Goal: Find specific page/section: Find specific page/section

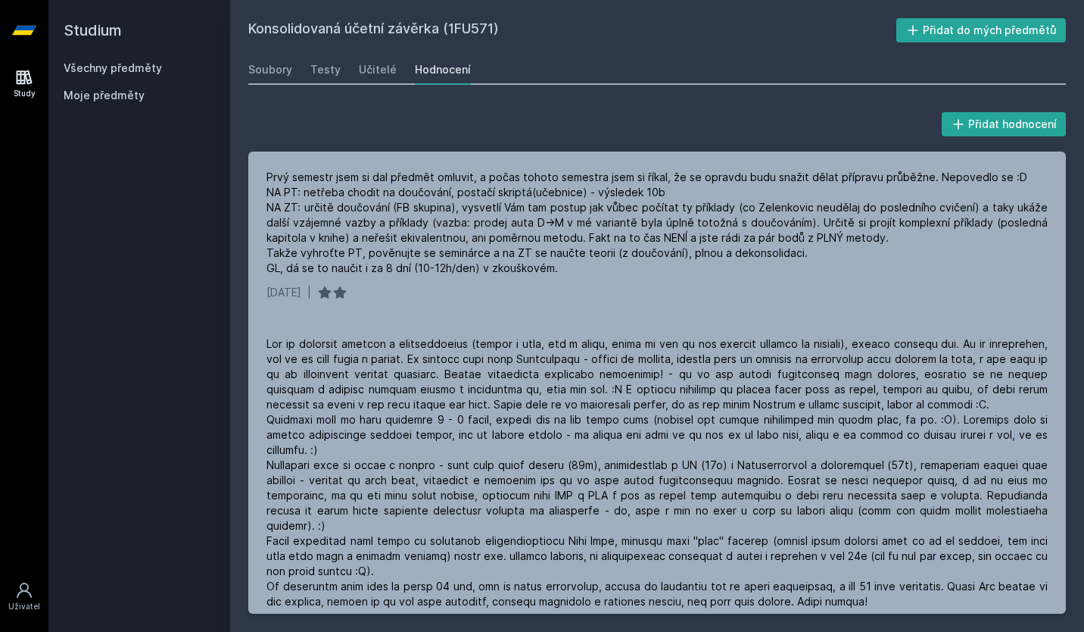
click at [120, 62] on link "Všechny předměty" at bounding box center [113, 67] width 98 height 13
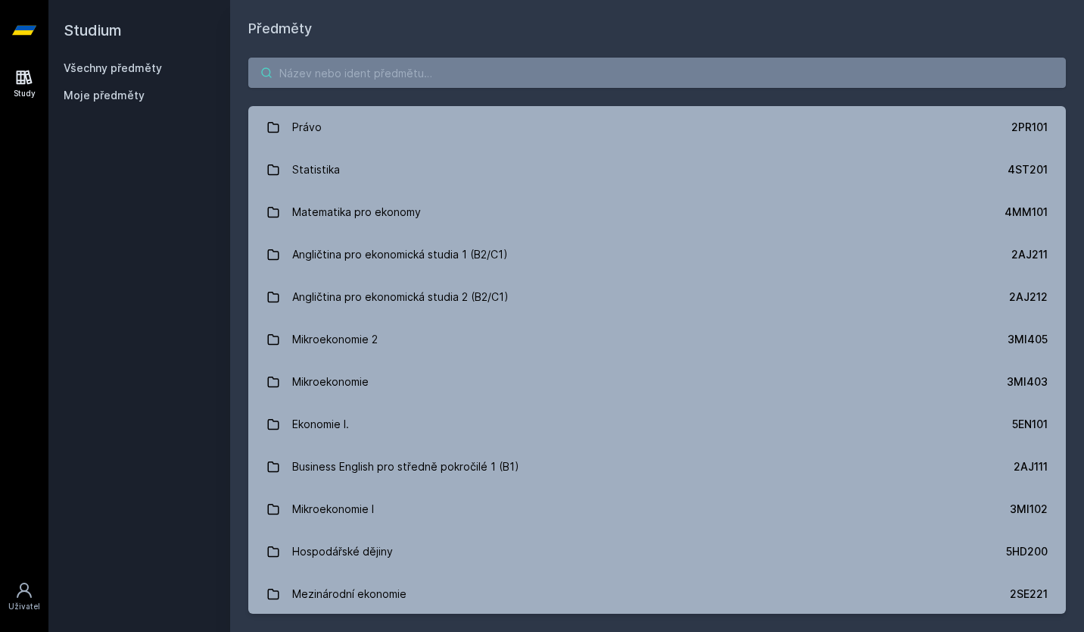
click at [301, 80] on input "search" at bounding box center [657, 73] width 818 height 30
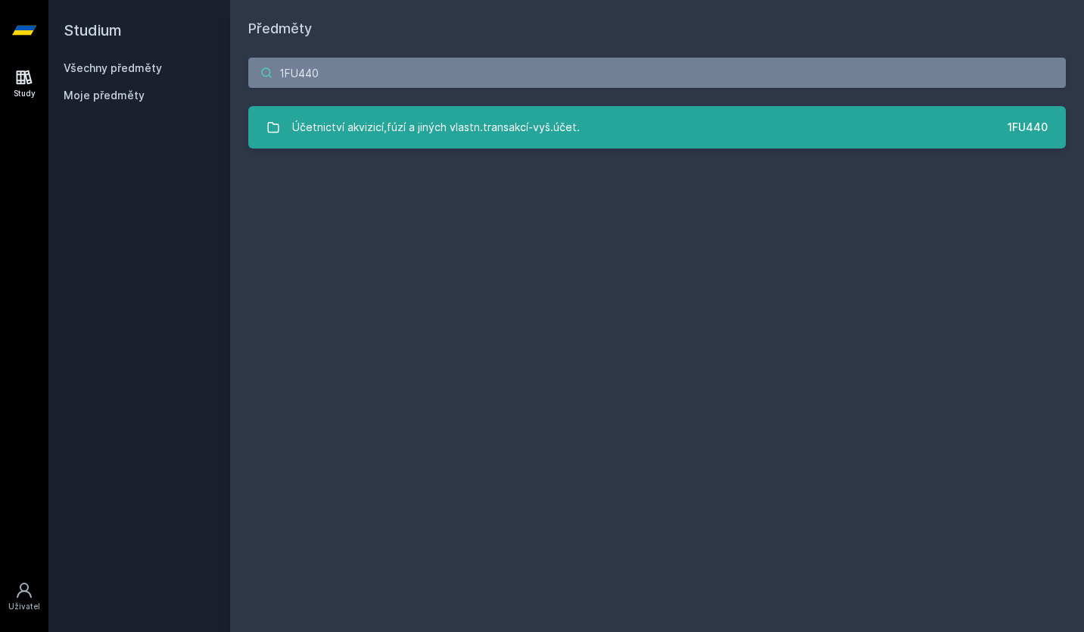
type input "1FU440"
click at [361, 143] on link "Účetnictví akvizicí,fúzí a jiných vlastn.transakcí-vyš.účet. 1FU440" at bounding box center [657, 127] width 818 height 42
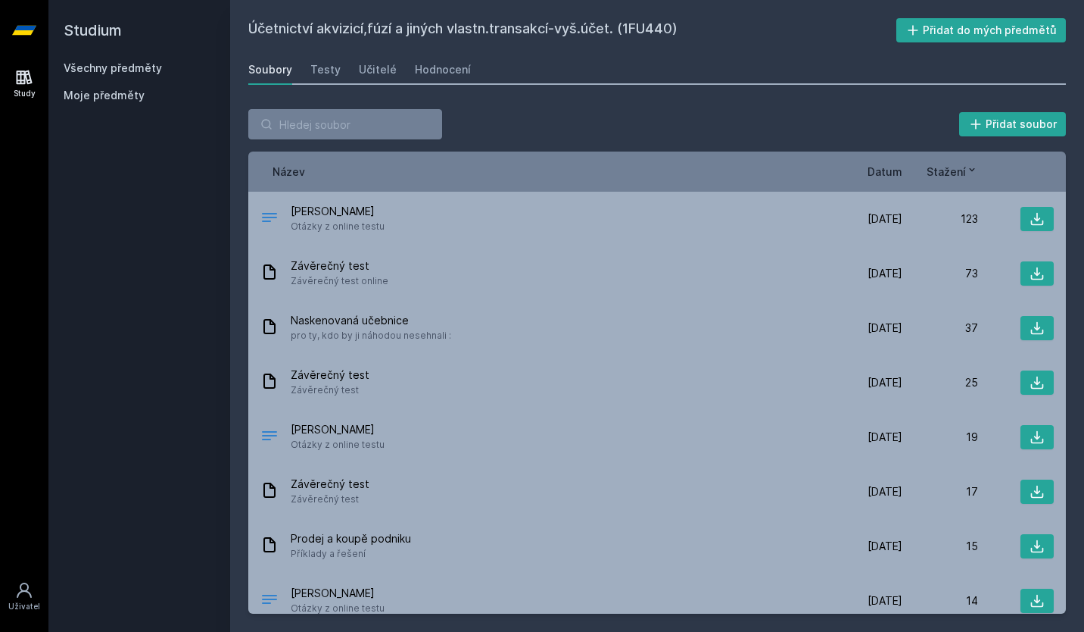
click at [897, 170] on span "Datum" at bounding box center [885, 172] width 35 height 16
click at [897, 170] on icon at bounding box center [897, 170] width 12 height 12
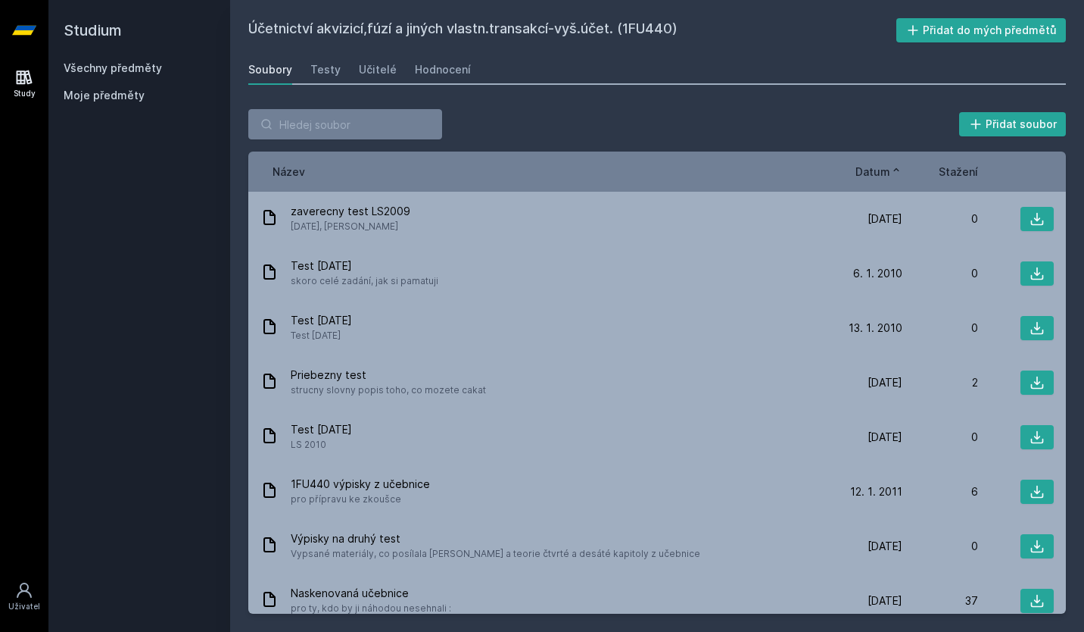
click at [897, 170] on icon at bounding box center [897, 170] width 12 height 12
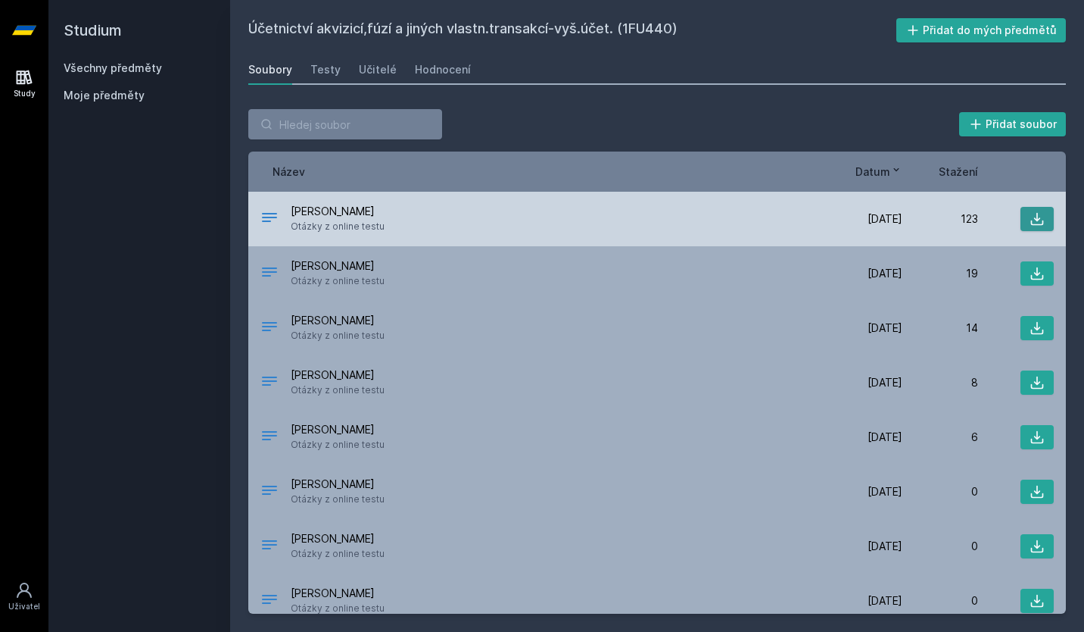
click at [1030, 209] on button at bounding box center [1037, 219] width 33 height 24
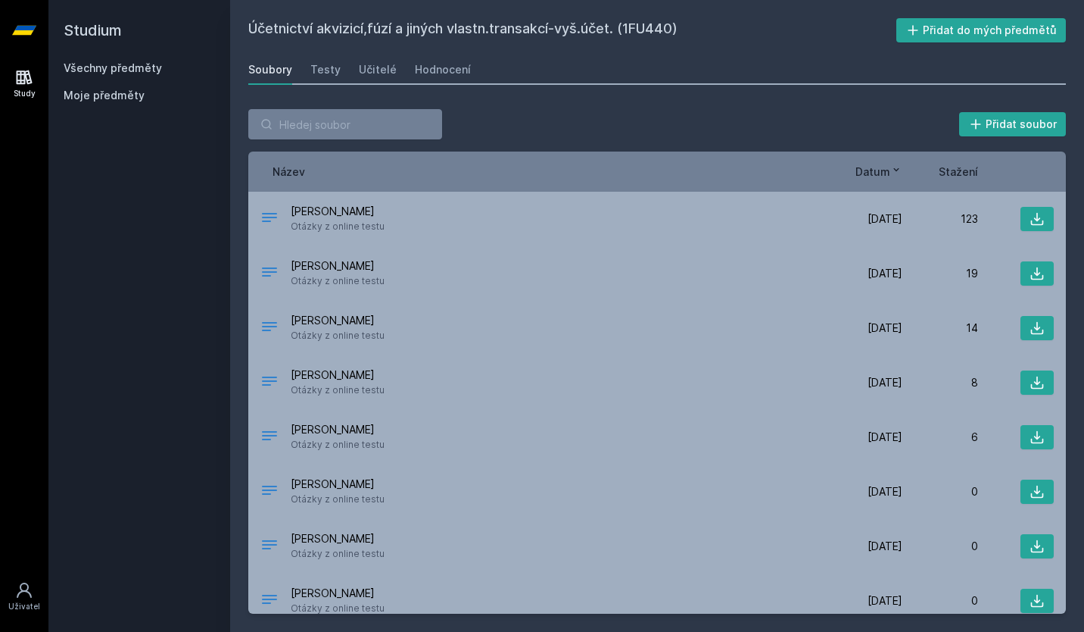
click at [662, 162] on div "Název Datum Stažení" at bounding box center [657, 171] width 818 height 40
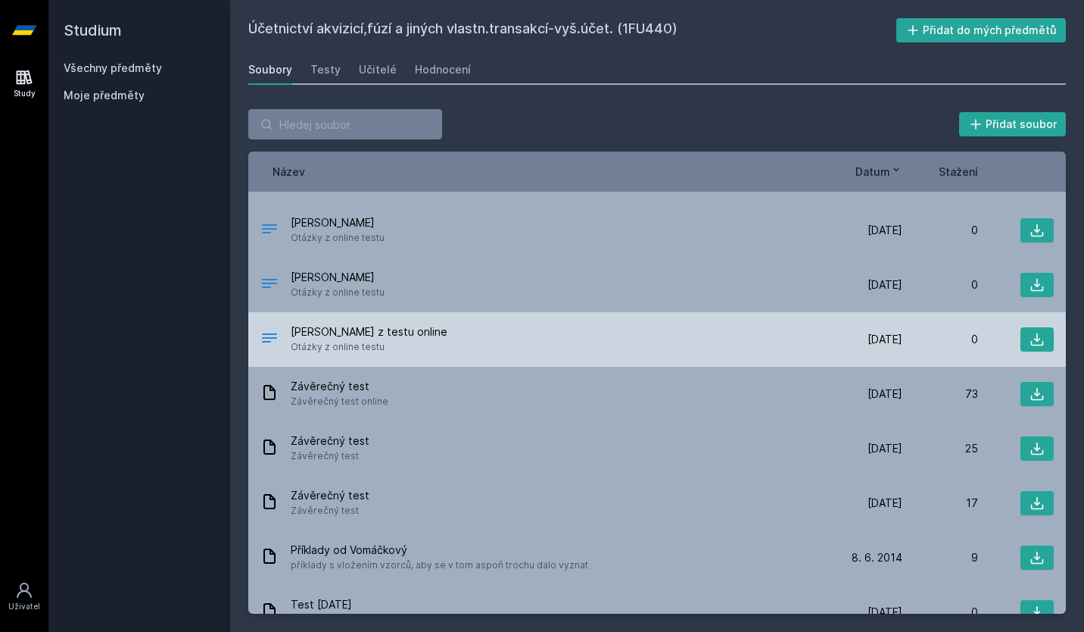
scroll to position [317, 0]
click at [1021, 342] on button at bounding box center [1037, 338] width 33 height 24
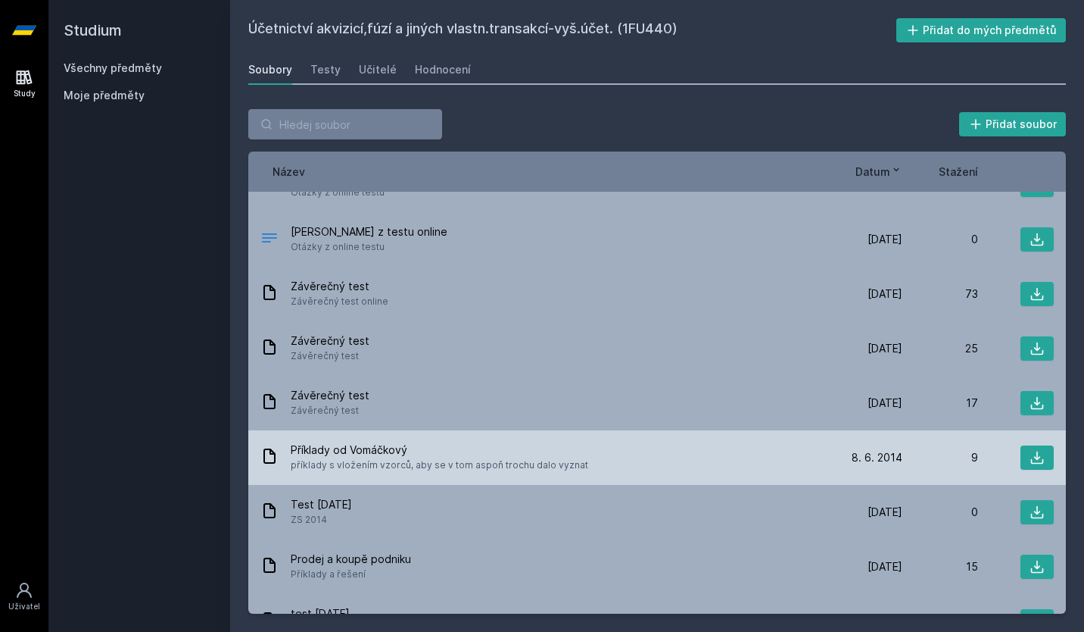
scroll to position [415, 0]
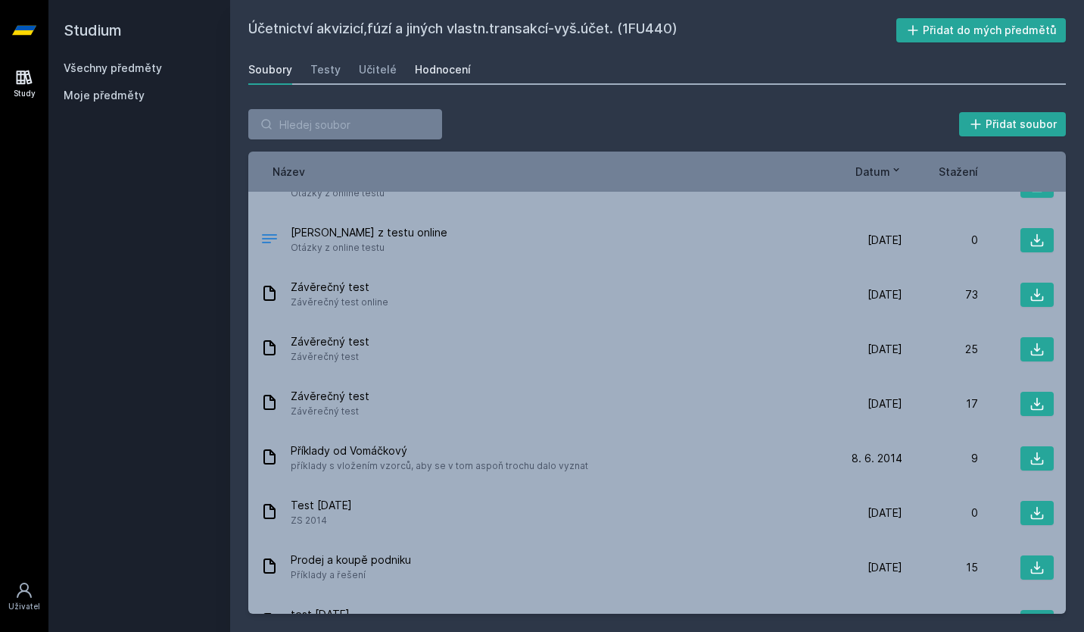
click at [427, 70] on div "Hodnocení" at bounding box center [443, 69] width 56 height 15
